Goal: Task Accomplishment & Management: Manage account settings

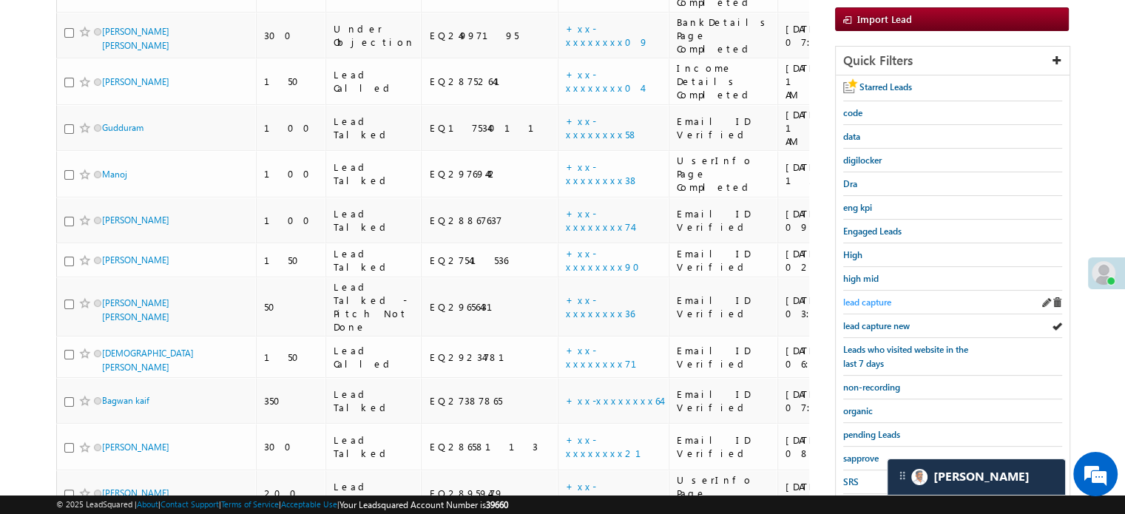
scroll to position [222, 0]
click at [870, 322] on span "lead capture new" at bounding box center [876, 325] width 67 height 11
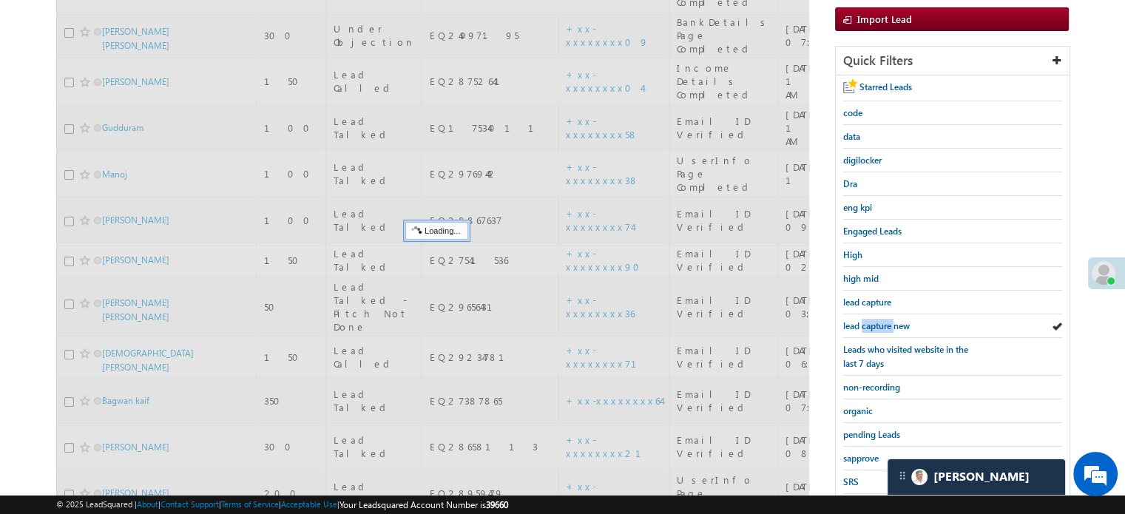
click at [870, 322] on span "lead capture new" at bounding box center [876, 325] width 67 height 11
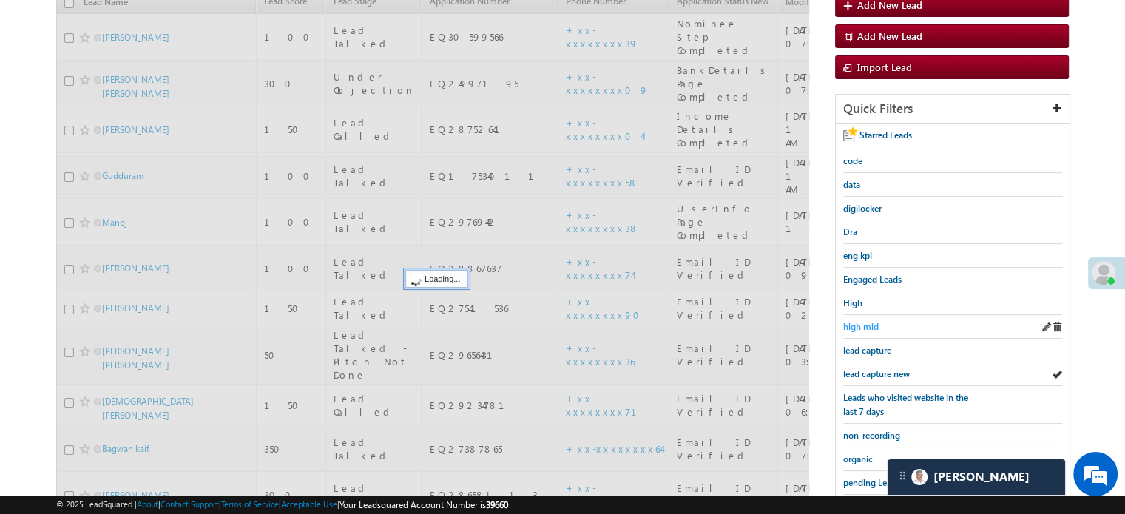
scroll to position [148, 0]
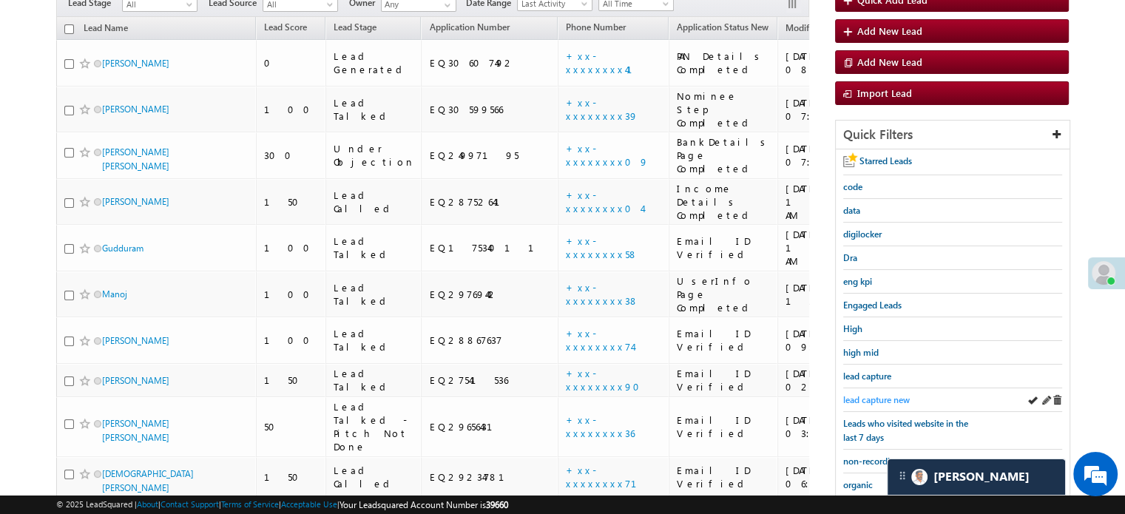
click at [876, 399] on span "lead capture new" at bounding box center [876, 399] width 67 height 11
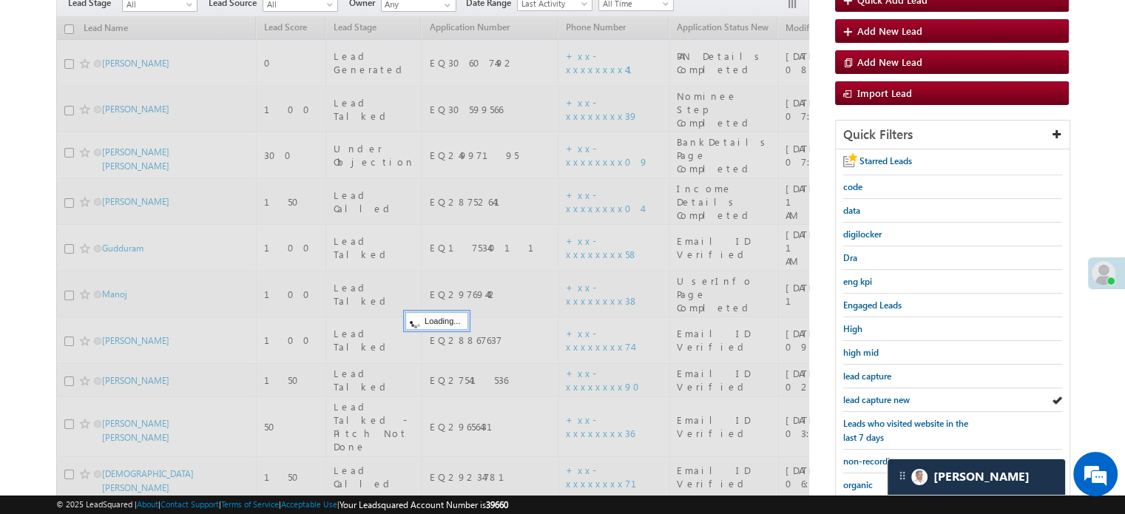
click at [876, 399] on span "lead capture new" at bounding box center [876, 399] width 67 height 11
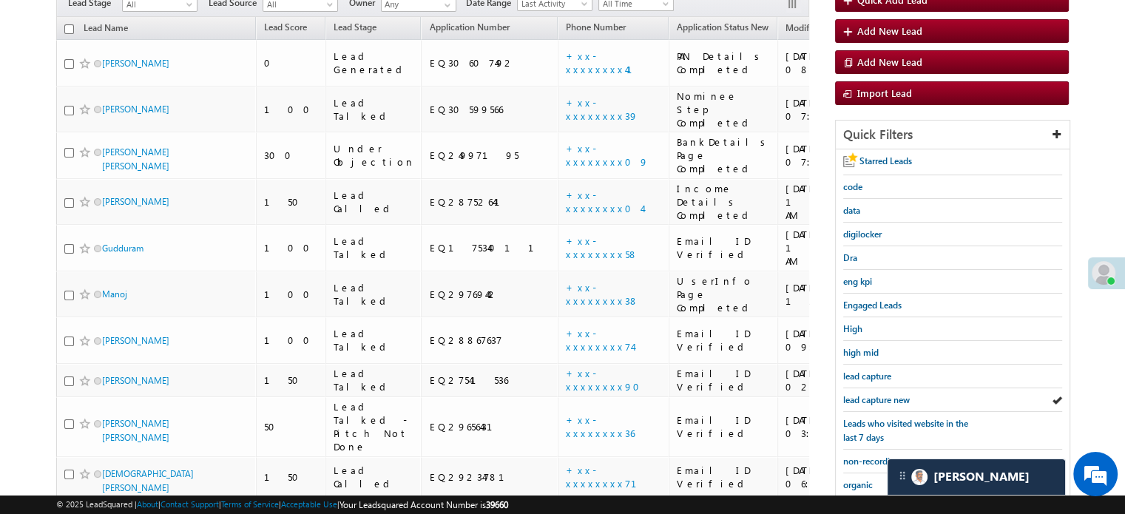
click at [876, 399] on span "lead capture new" at bounding box center [876, 399] width 67 height 11
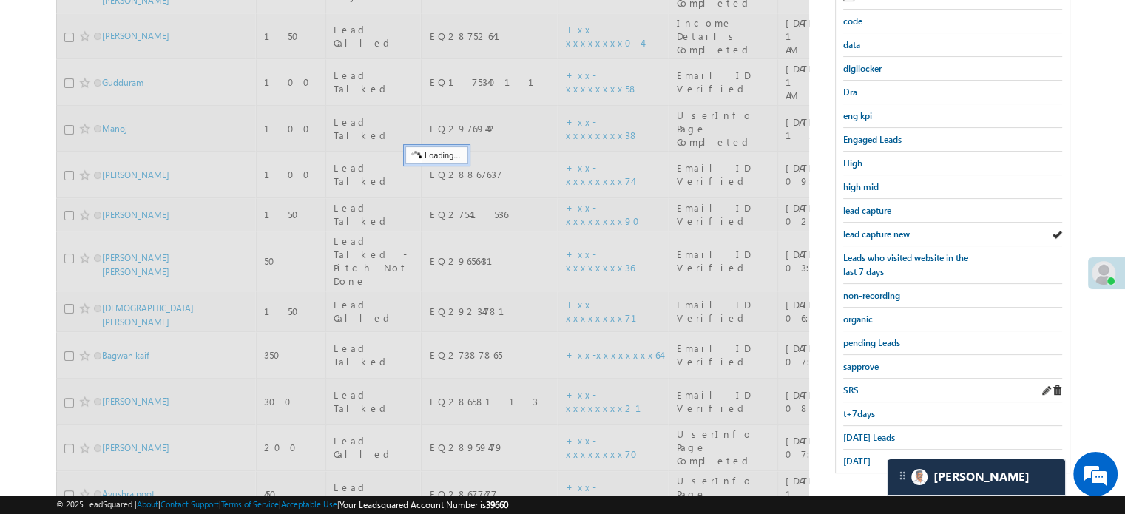
scroll to position [317, 0]
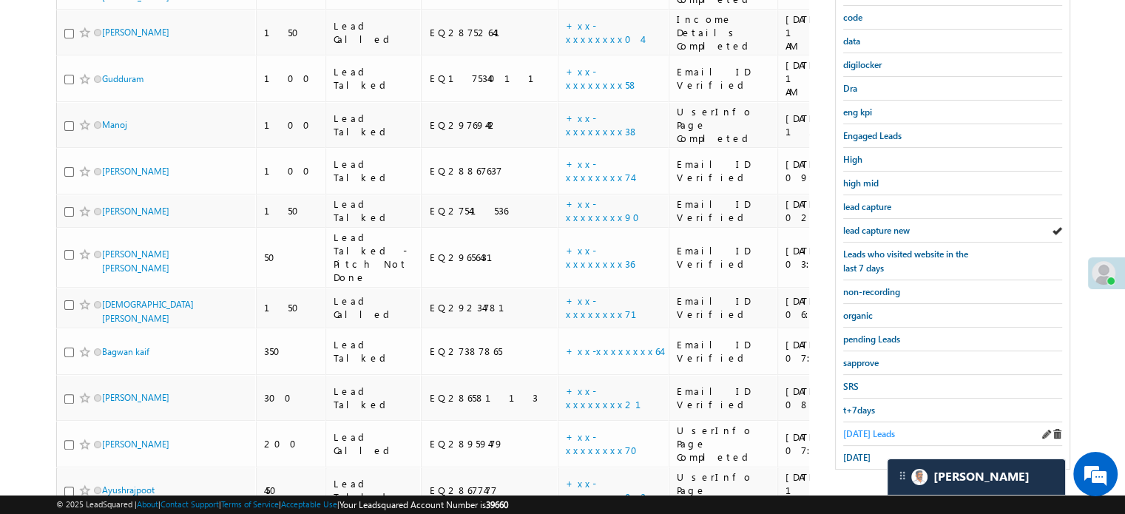
click at [865, 428] on span "[DATE] Leads" at bounding box center [869, 433] width 52 height 11
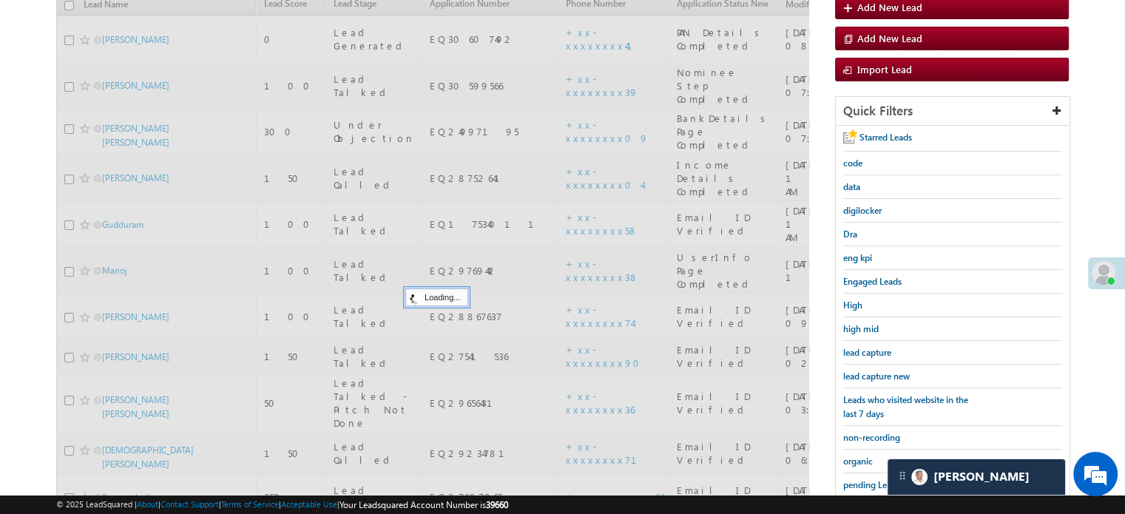
scroll to position [169, 0]
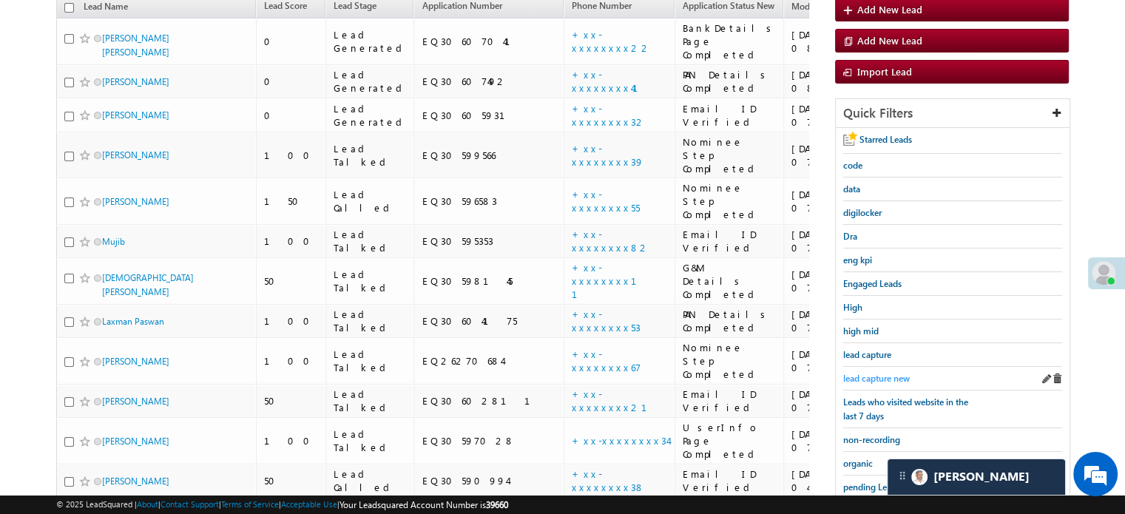
click at [867, 373] on span "lead capture new" at bounding box center [876, 378] width 67 height 11
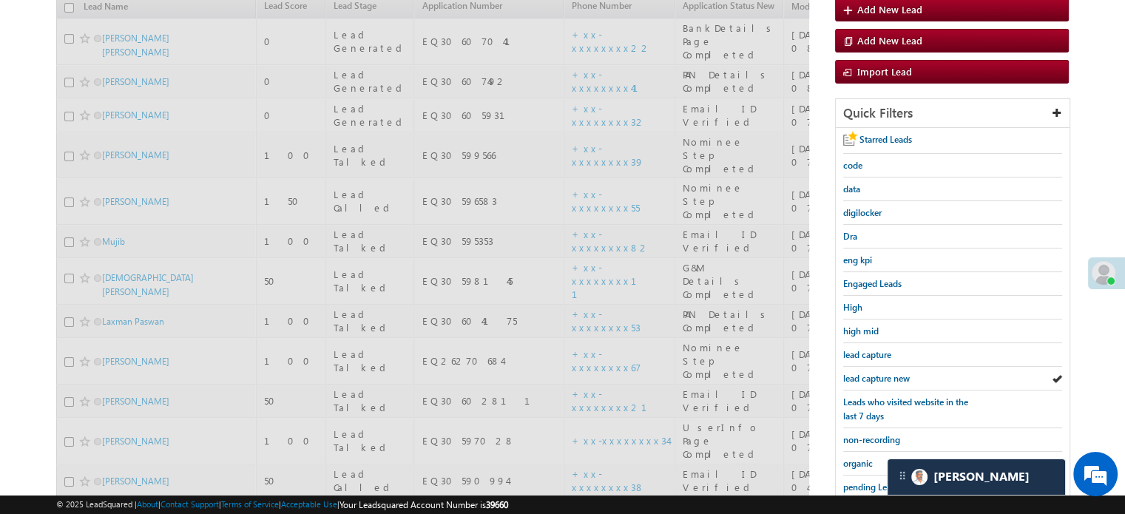
click at [869, 373] on span "lead capture new" at bounding box center [876, 378] width 67 height 11
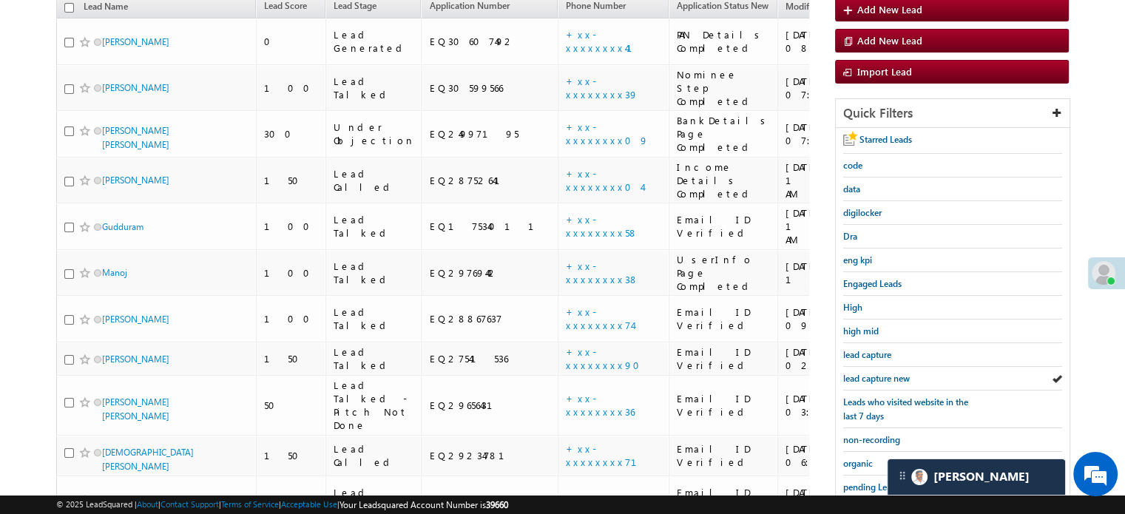
click at [872, 373] on span "lead capture new" at bounding box center [876, 378] width 67 height 11
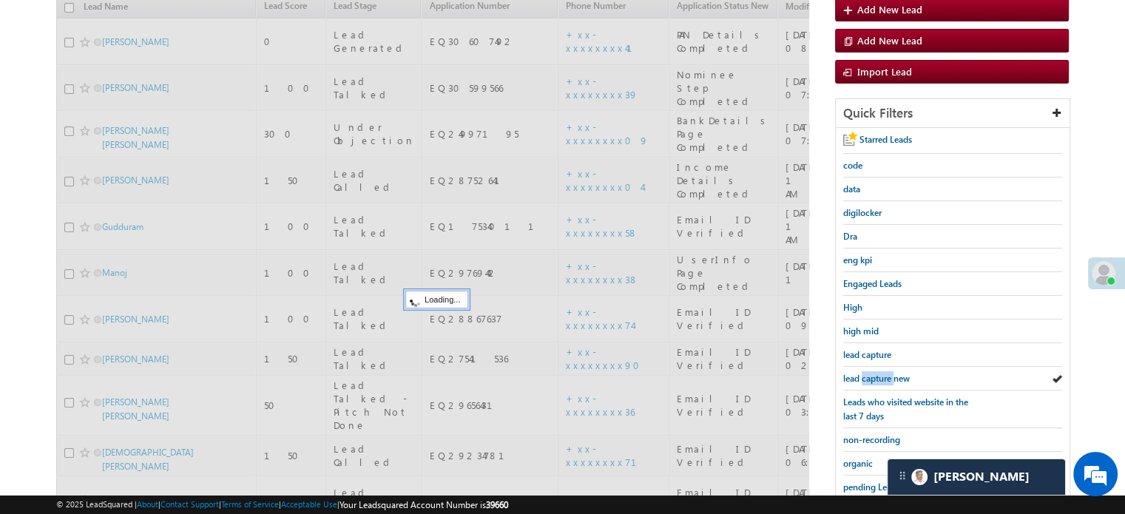
click at [872, 373] on span "lead capture new" at bounding box center [876, 378] width 67 height 11
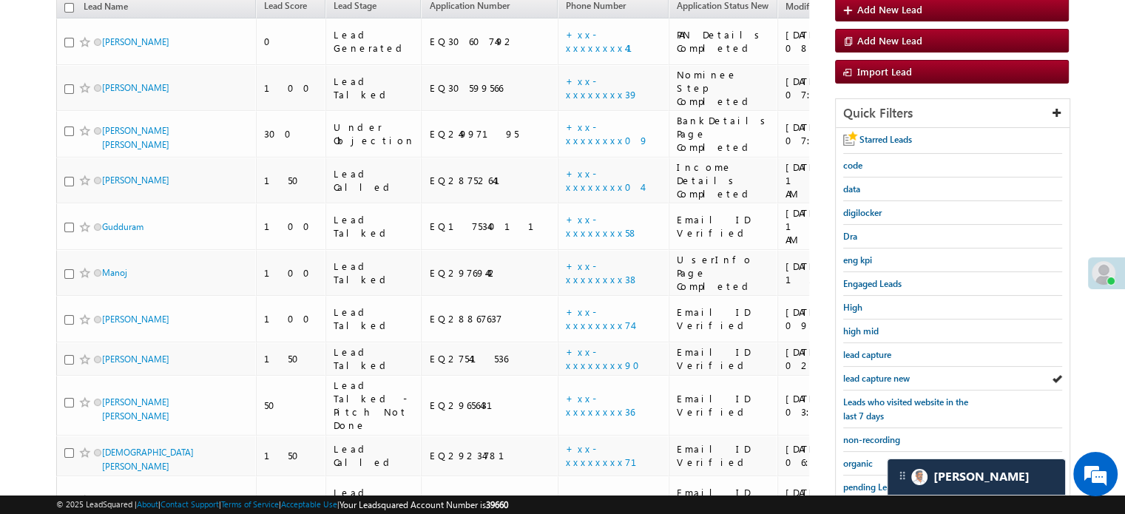
scroll to position [317, 0]
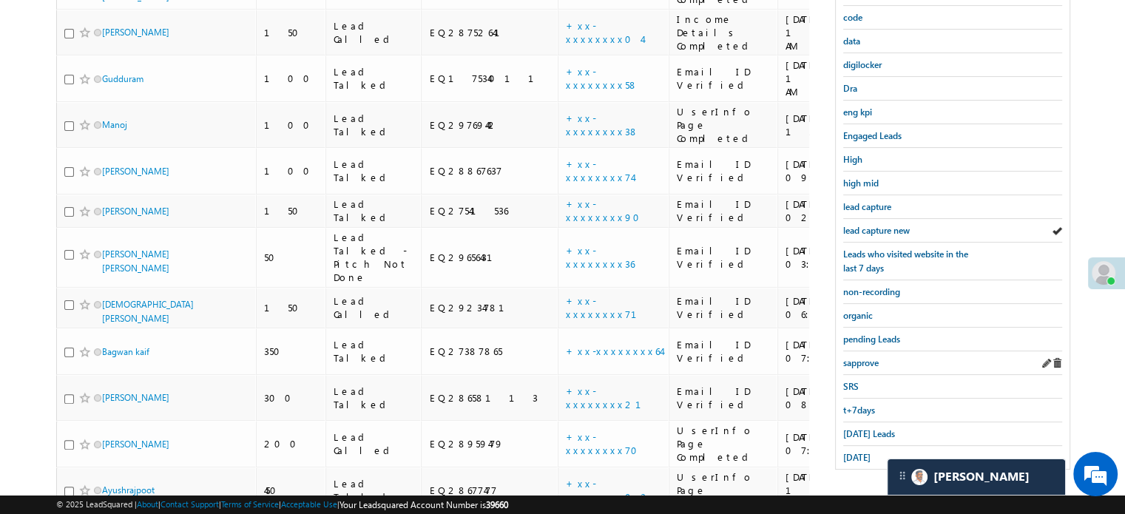
click at [856, 367] on div "sapprove" at bounding box center [952, 363] width 219 height 24
click at [861, 357] on span "sapprove" at bounding box center [860, 362] width 35 height 11
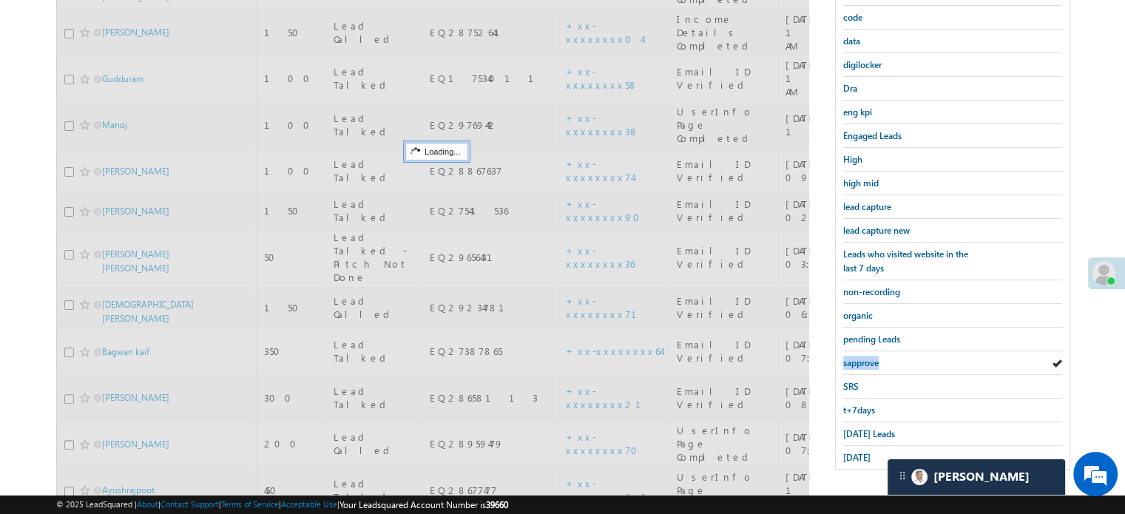
click at [861, 357] on span "sapprove" at bounding box center [860, 362] width 35 height 11
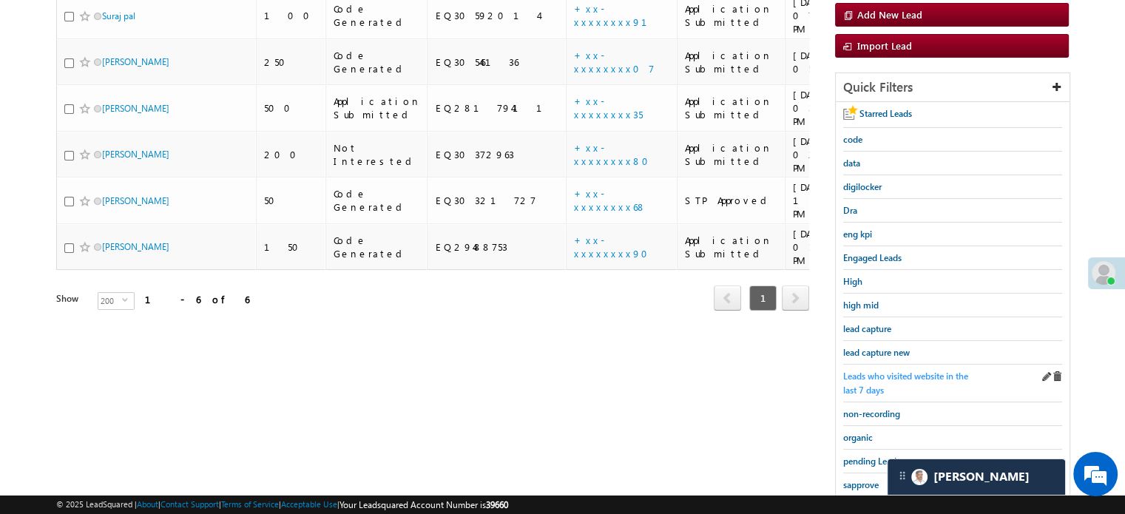
scroll to position [169, 0]
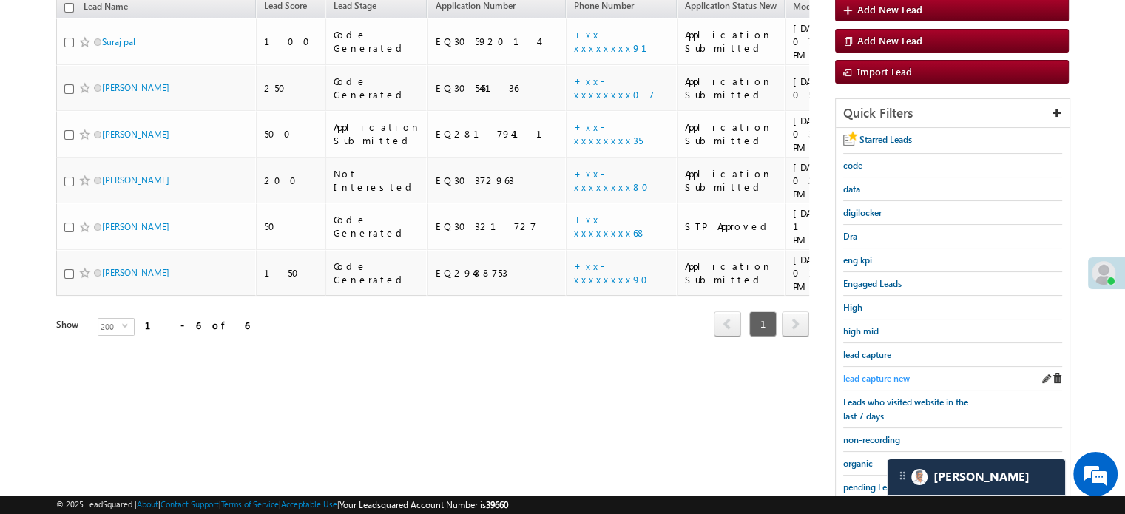
click at [884, 371] on link "lead capture new" at bounding box center [876, 378] width 67 height 14
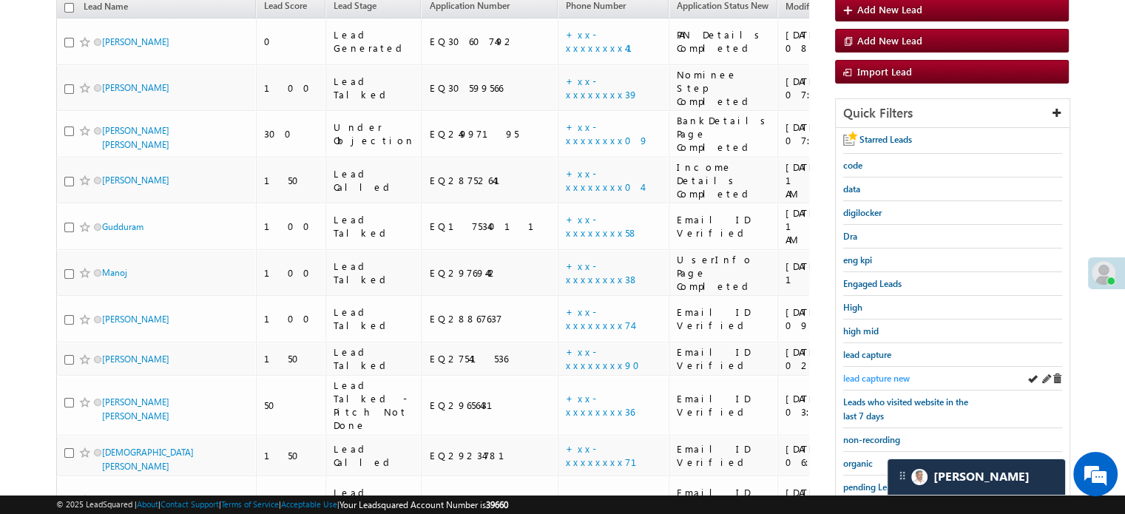
click at [874, 374] on span "lead capture new" at bounding box center [876, 378] width 67 height 11
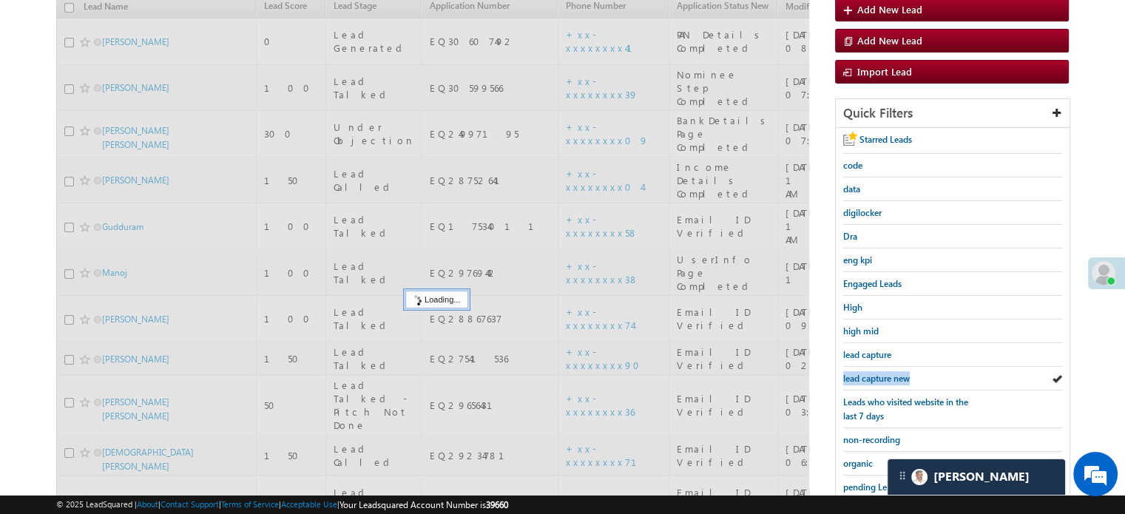
click at [874, 374] on span "lead capture new" at bounding box center [876, 378] width 67 height 11
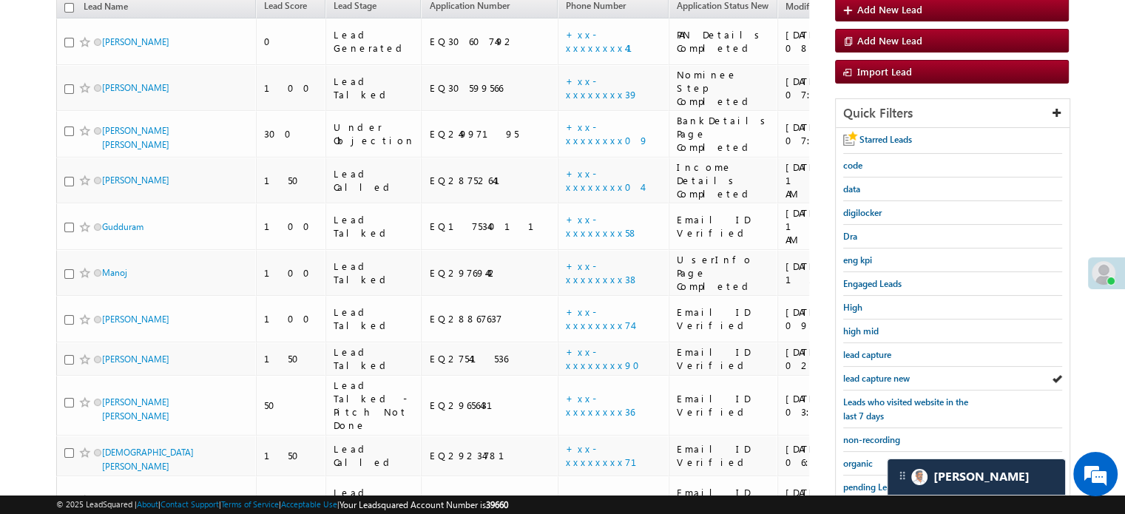
click at [874, 374] on span "lead capture new" at bounding box center [876, 378] width 67 height 11
click at [0, 183] on body "Menu [PERSON_NAME] priya .[PERSON_NAME] ore@a ngelb rokin [DOMAIN_NAME]" at bounding box center [562, 287] width 1125 height 912
click at [880, 373] on span "lead capture new" at bounding box center [876, 378] width 67 height 11
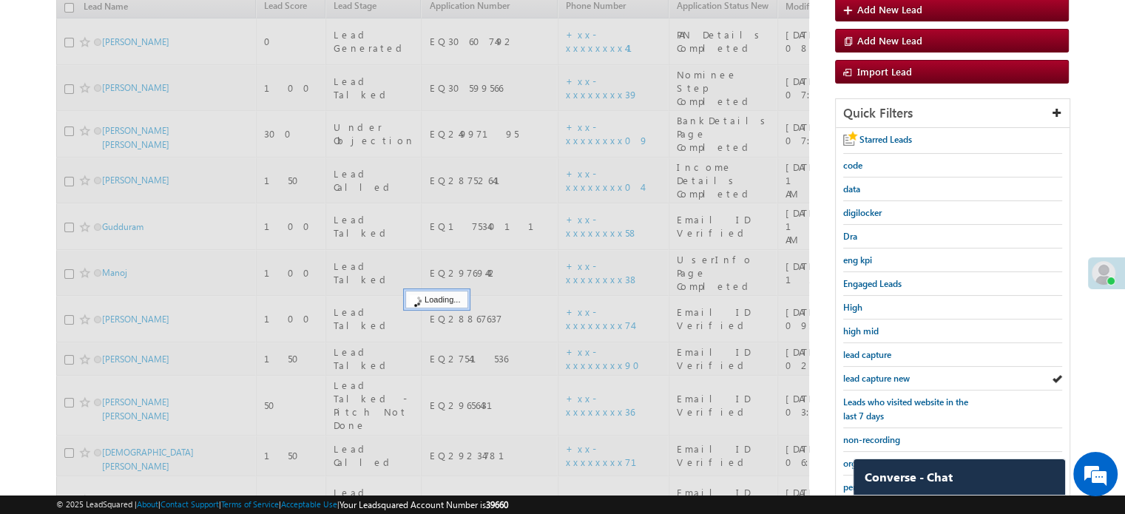
click at [882, 373] on span "lead capture new" at bounding box center [876, 378] width 67 height 11
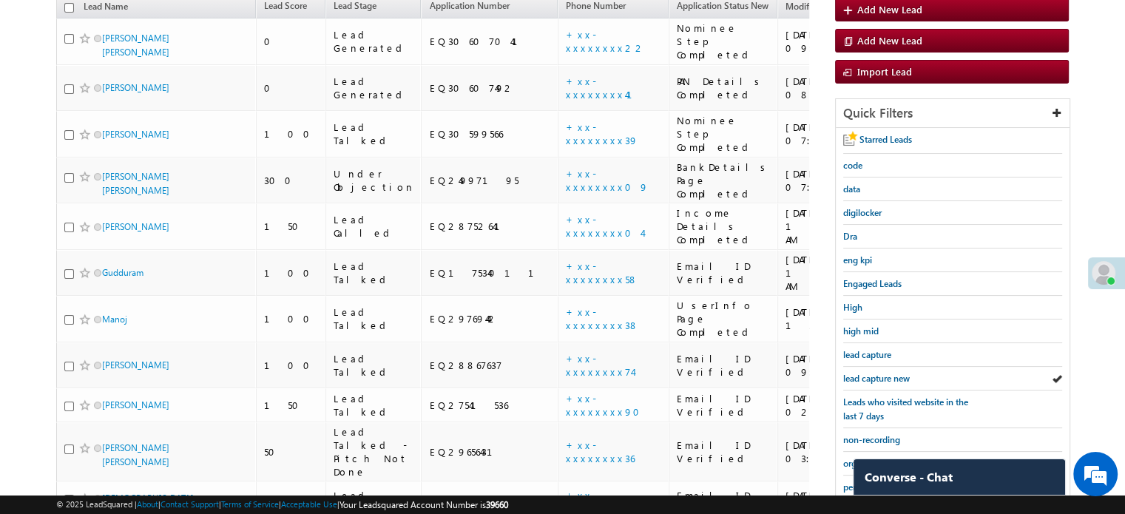
click at [882, 373] on span "lead capture new" at bounding box center [876, 378] width 67 height 11
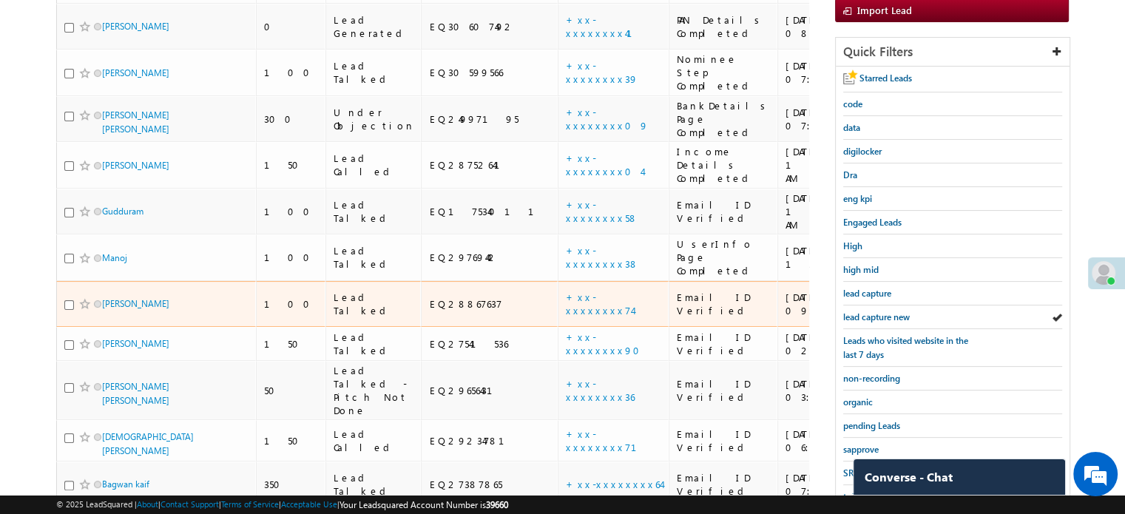
scroll to position [317, 0]
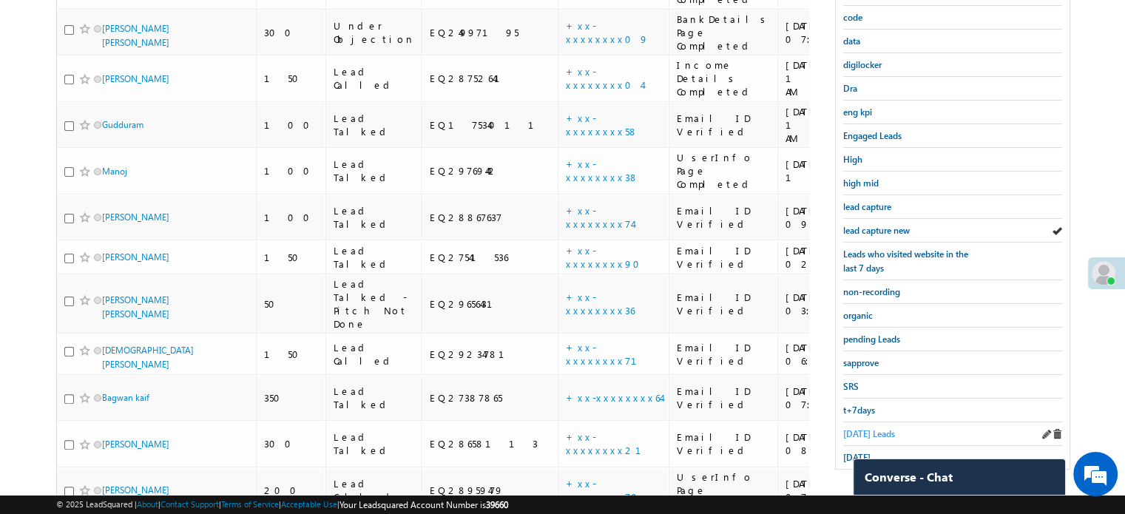
click at [859, 428] on span "[DATE] Leads" at bounding box center [869, 433] width 52 height 11
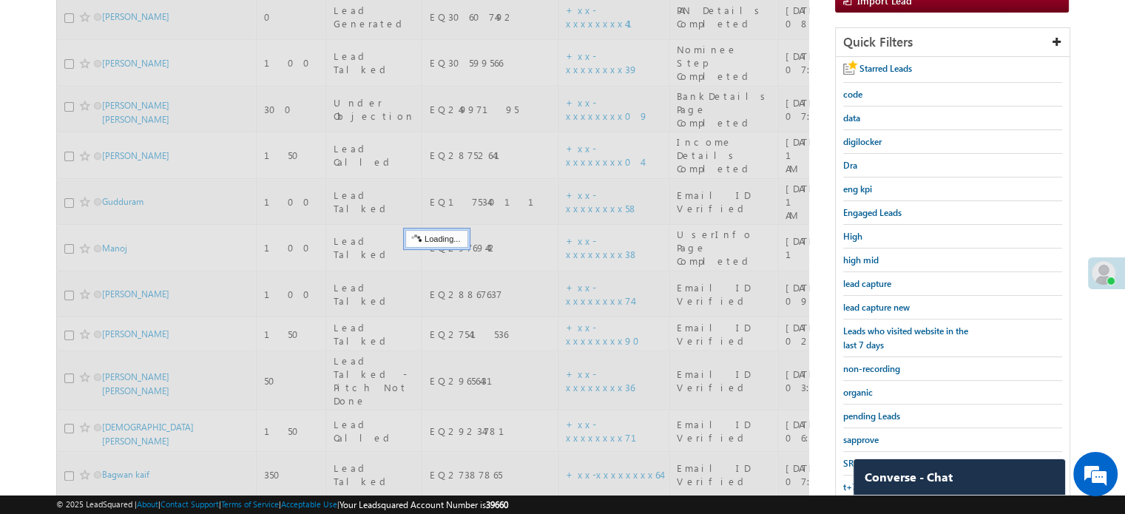
scroll to position [169, 0]
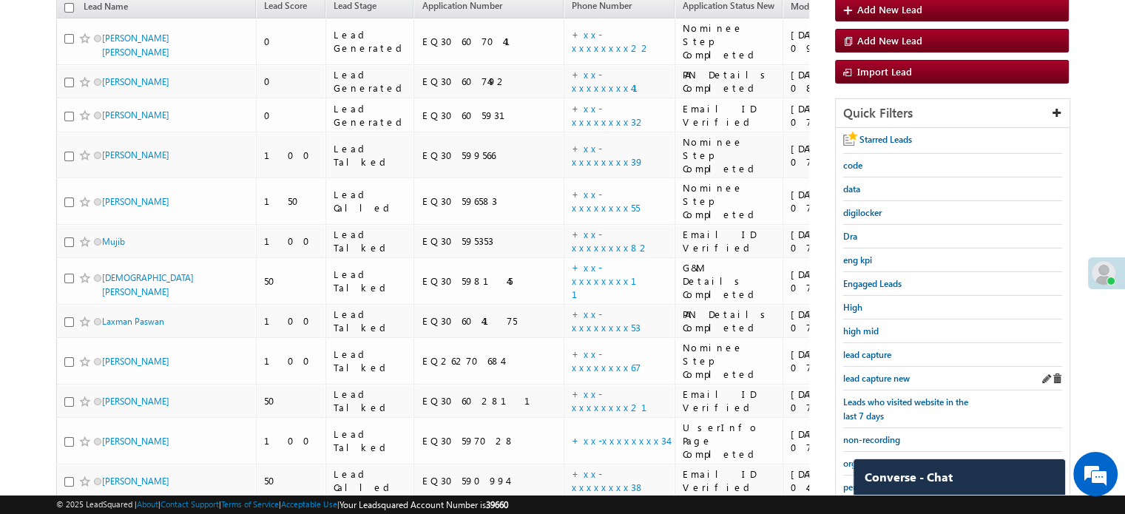
click at [875, 367] on div "lead capture new" at bounding box center [952, 379] width 219 height 24
click at [881, 373] on span "lead capture new" at bounding box center [876, 378] width 67 height 11
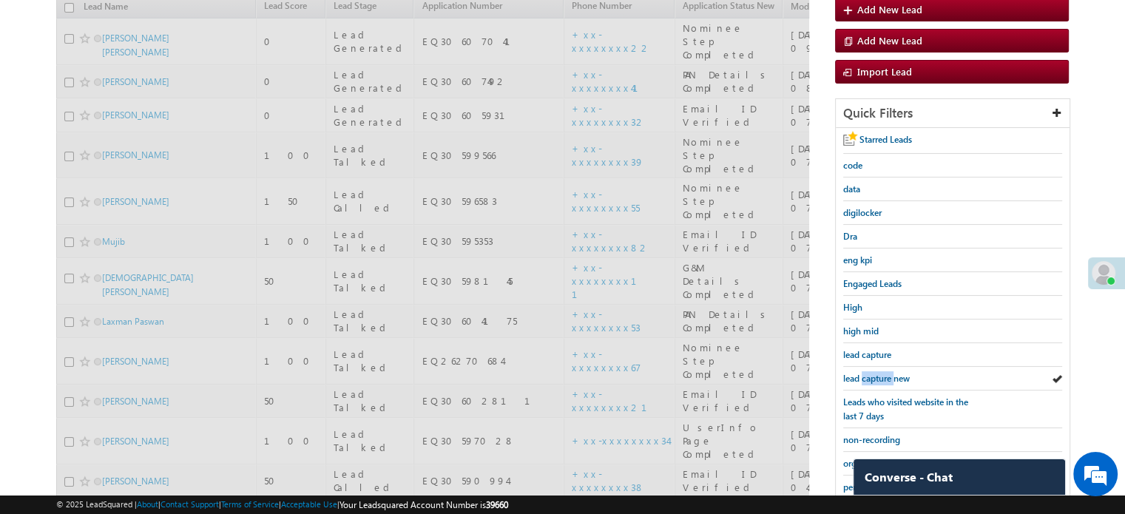
click at [881, 373] on span "lead capture new" at bounding box center [876, 378] width 67 height 11
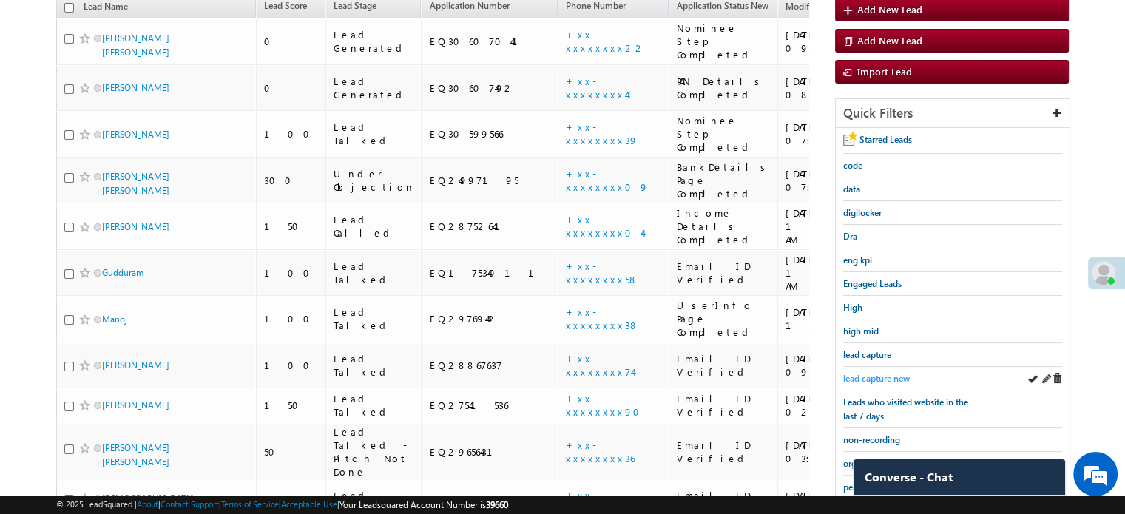
click at [897, 373] on span "lead capture new" at bounding box center [876, 378] width 67 height 11
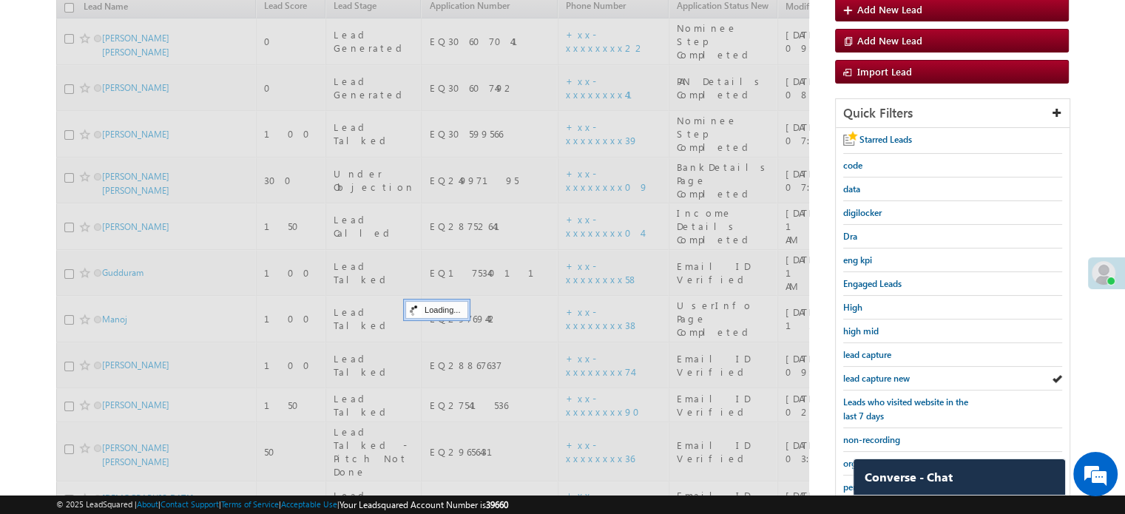
click at [894, 373] on span "lead capture new" at bounding box center [876, 378] width 67 height 11
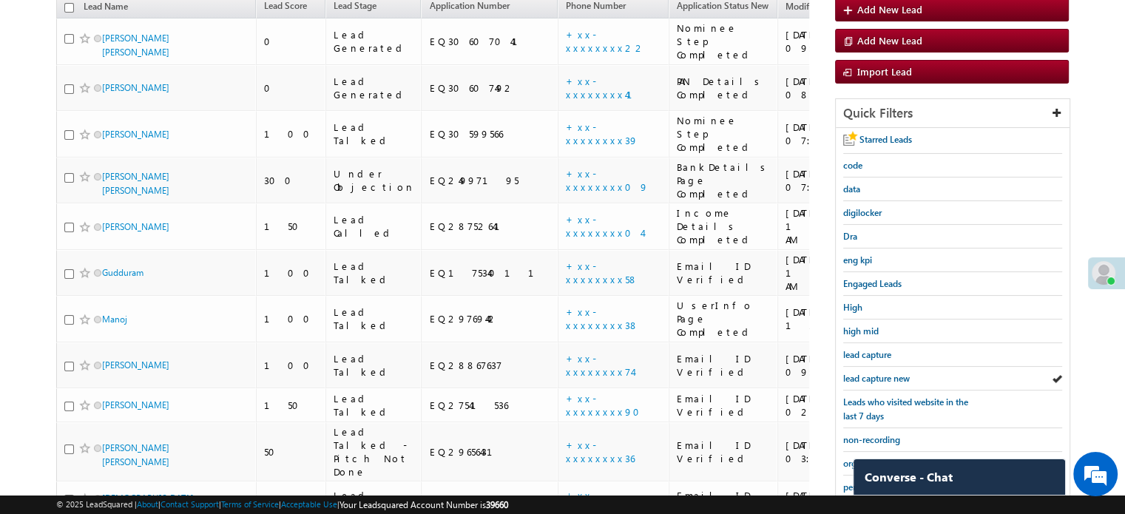
click at [894, 373] on span "lead capture new" at bounding box center [876, 378] width 67 height 11
click at [856, 367] on div "lead capture new" at bounding box center [952, 379] width 219 height 24
click at [861, 375] on span "lead capture new" at bounding box center [876, 378] width 67 height 11
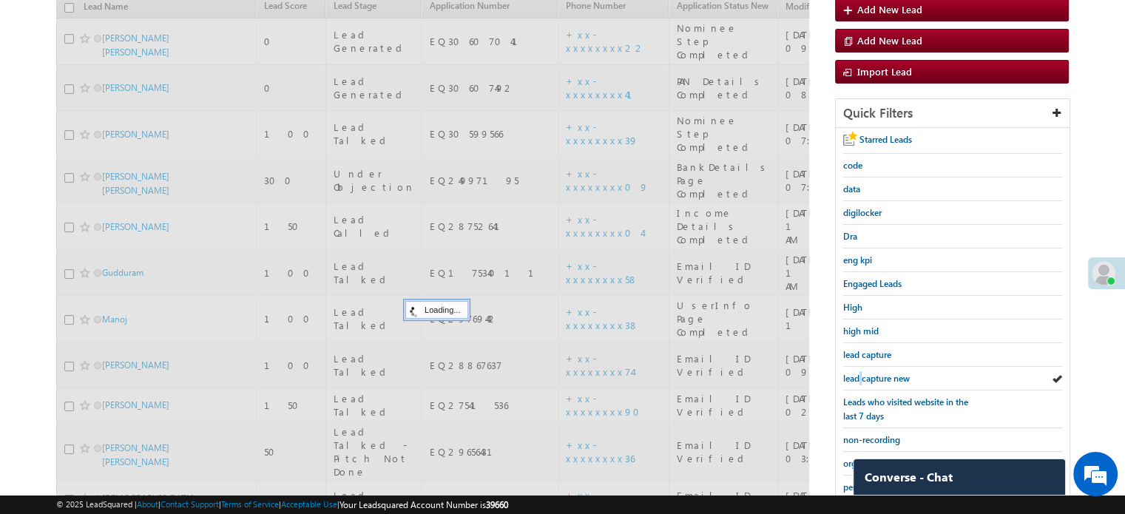
click at [861, 375] on span "lead capture new" at bounding box center [876, 378] width 67 height 11
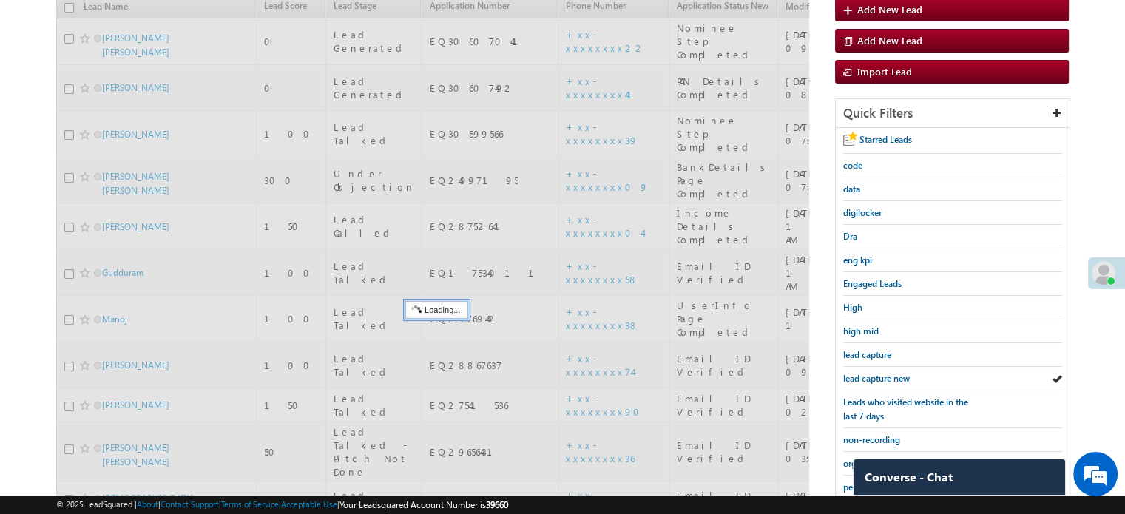
click at [861, 375] on span "lead capture new" at bounding box center [876, 378] width 67 height 11
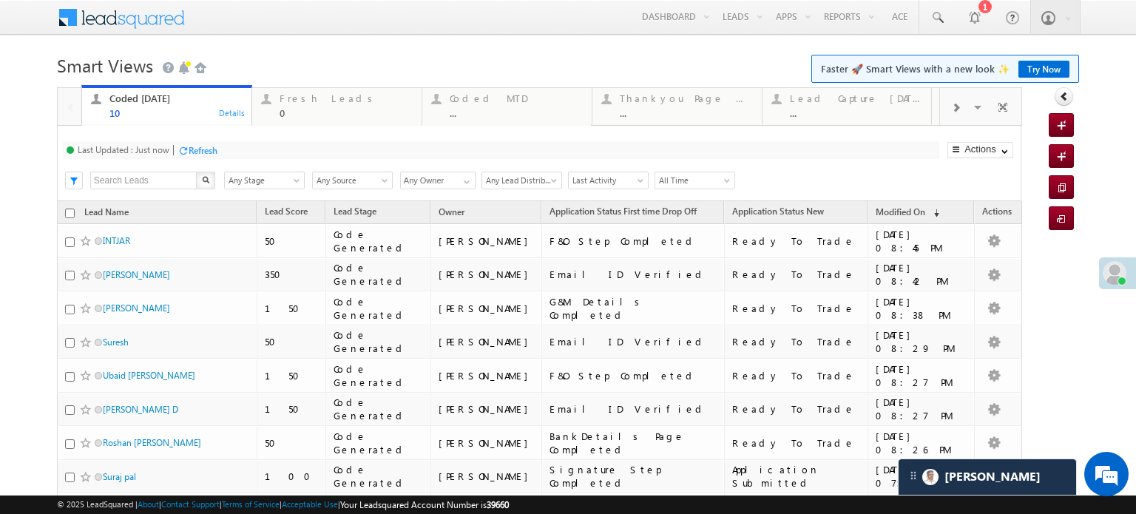
drag, startPoint x: 0, startPoint y: 0, endPoint x: 212, endPoint y: 145, distance: 257.0
click at [213, 145] on div "Refresh" at bounding box center [203, 150] width 29 height 11
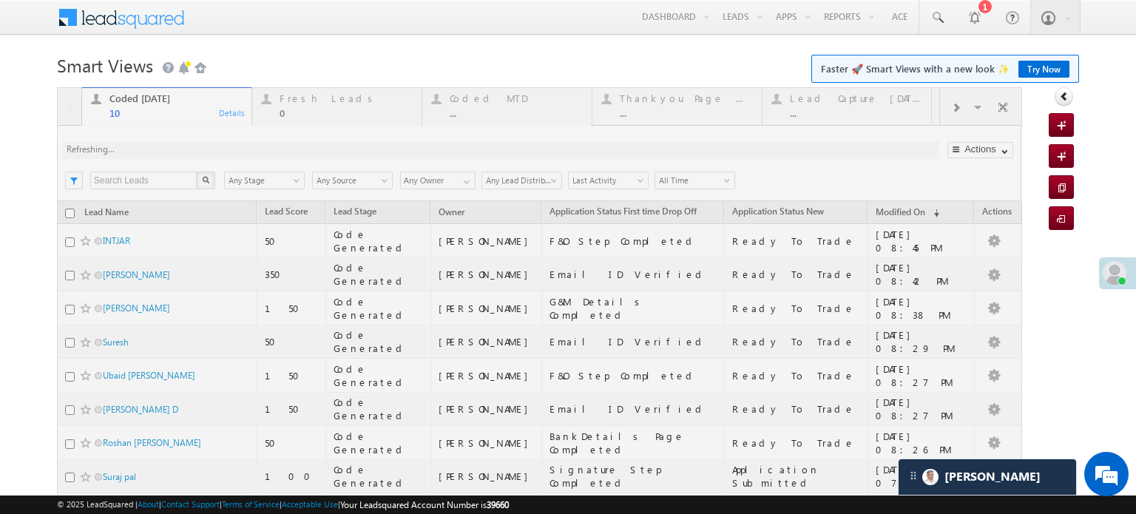
click at [212, 145] on div "Coded Today 10 Details Fresh Leads 0 Details Coded MTD ... Details Thankyou Pag…" at bounding box center [539, 364] width 965 height 555
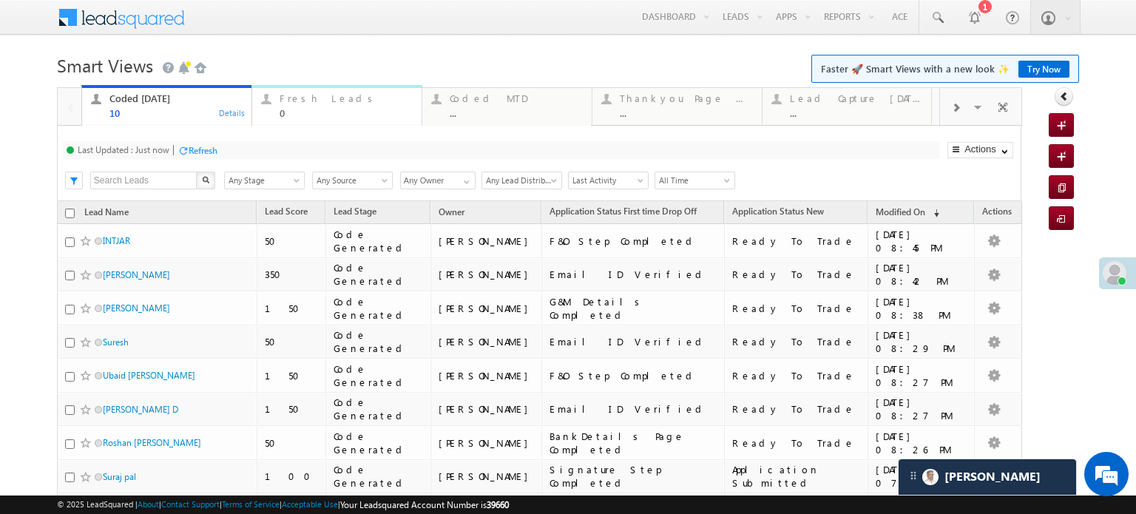
click at [296, 108] on div "0" at bounding box center [345, 112] width 133 height 11
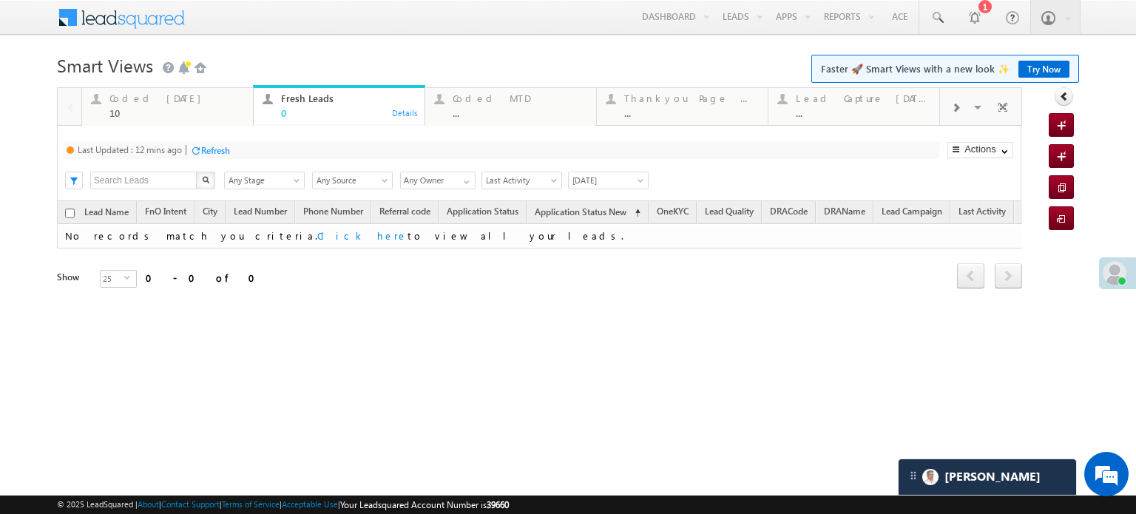
click at [206, 152] on div "Refresh" at bounding box center [215, 150] width 29 height 11
